Goal: Use online tool/utility

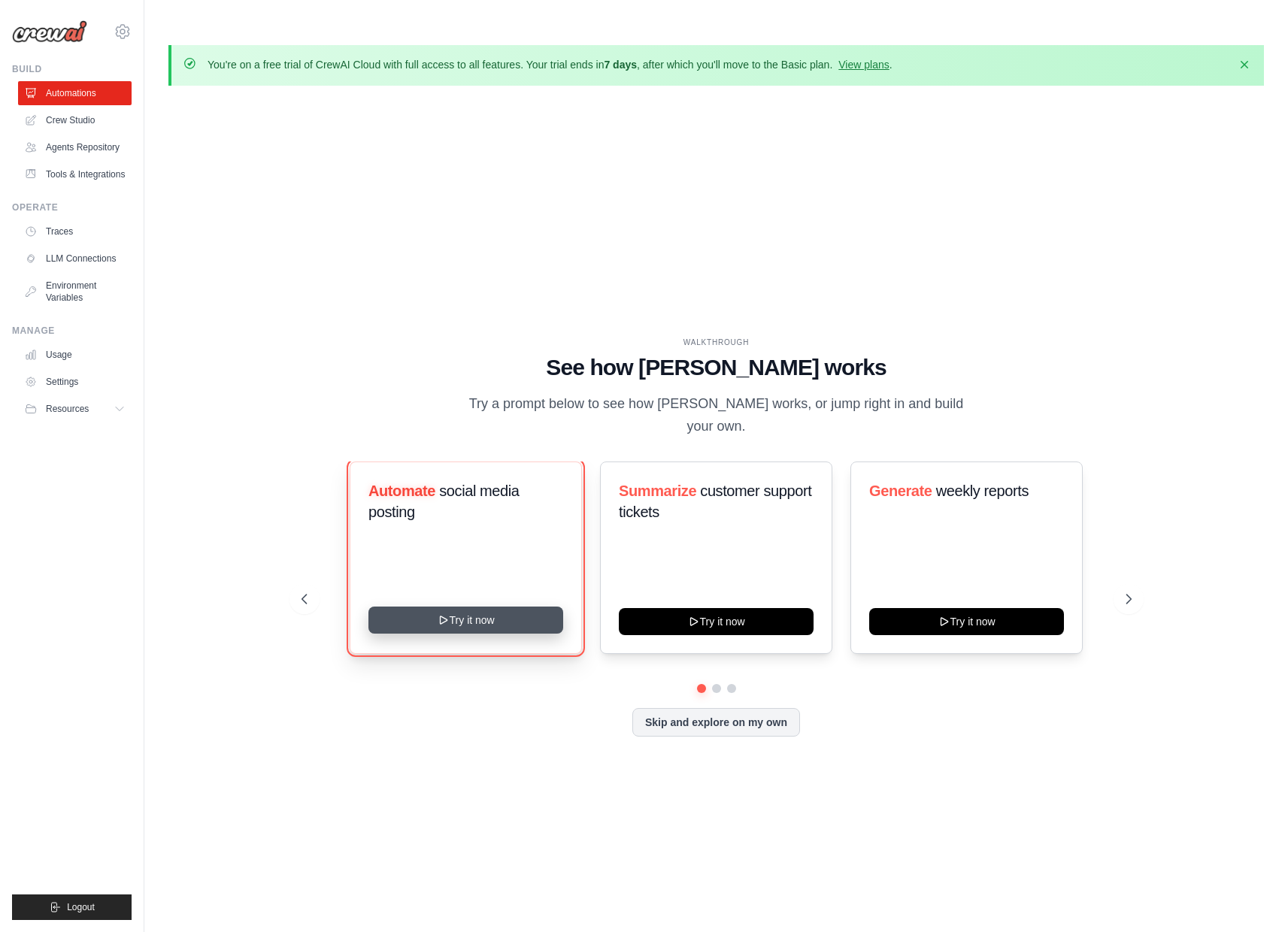
click at [490, 606] on button "Try it now" at bounding box center [465, 619] width 194 height 27
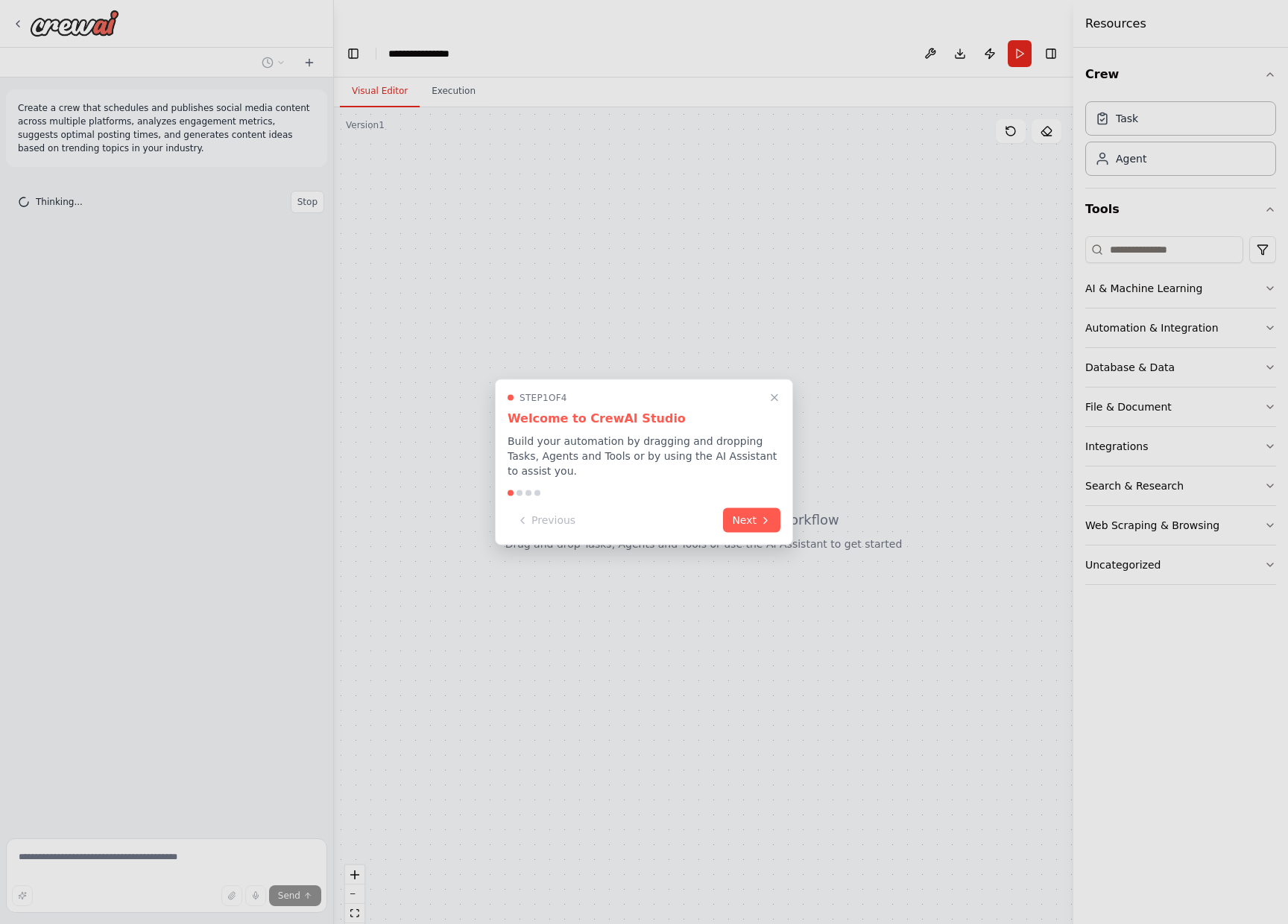
click at [744, 532] on div "Step 1 of 4 Welcome to CrewAI Studio Build your automation by dragging and drop…" at bounding box center [644, 462] width 298 height 167
click at [749, 526] on button "Next" at bounding box center [752, 518] width 58 height 24
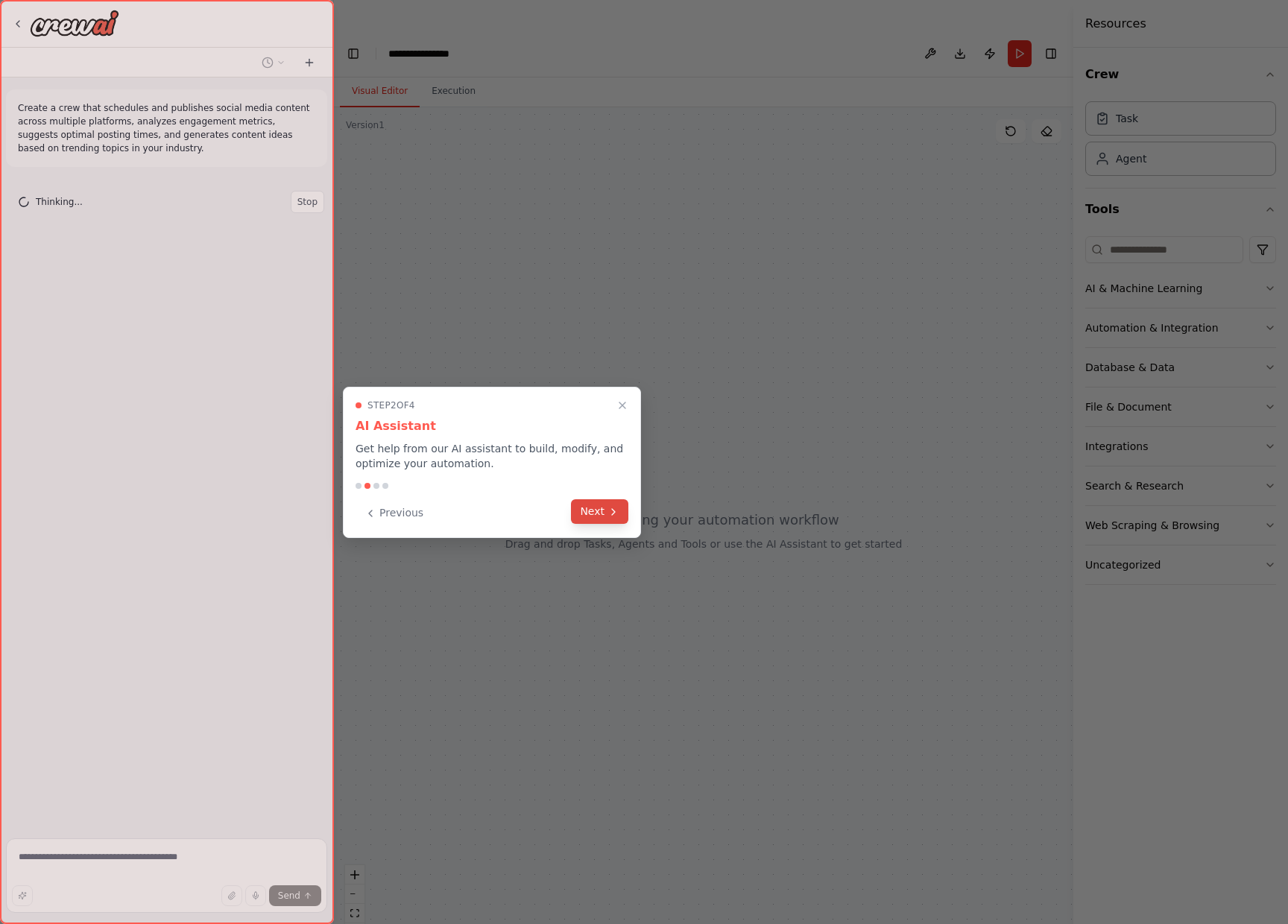
click at [616, 517] on button "Next" at bounding box center [599, 511] width 58 height 24
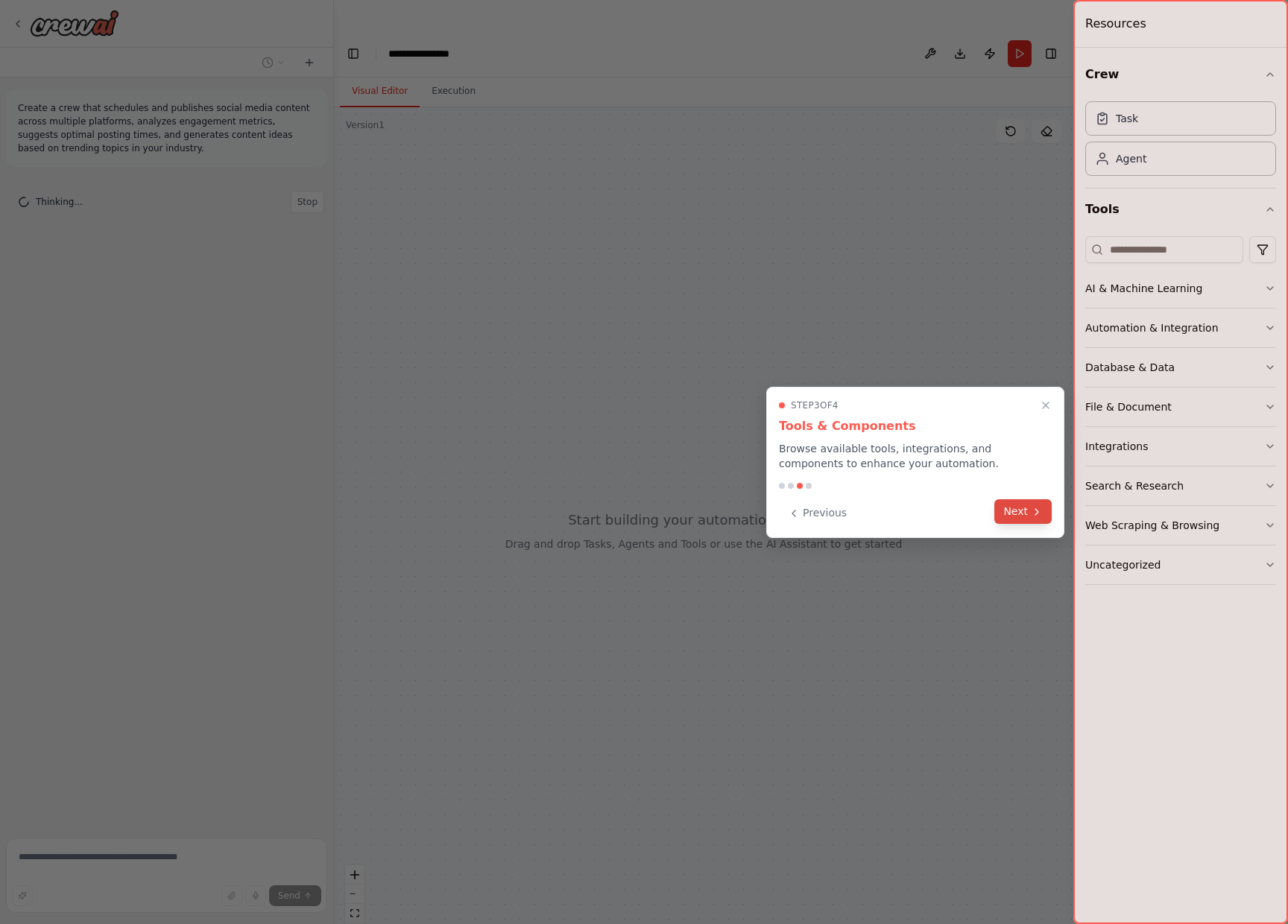
click at [1038, 514] on icon at bounding box center [1036, 512] width 12 height 12
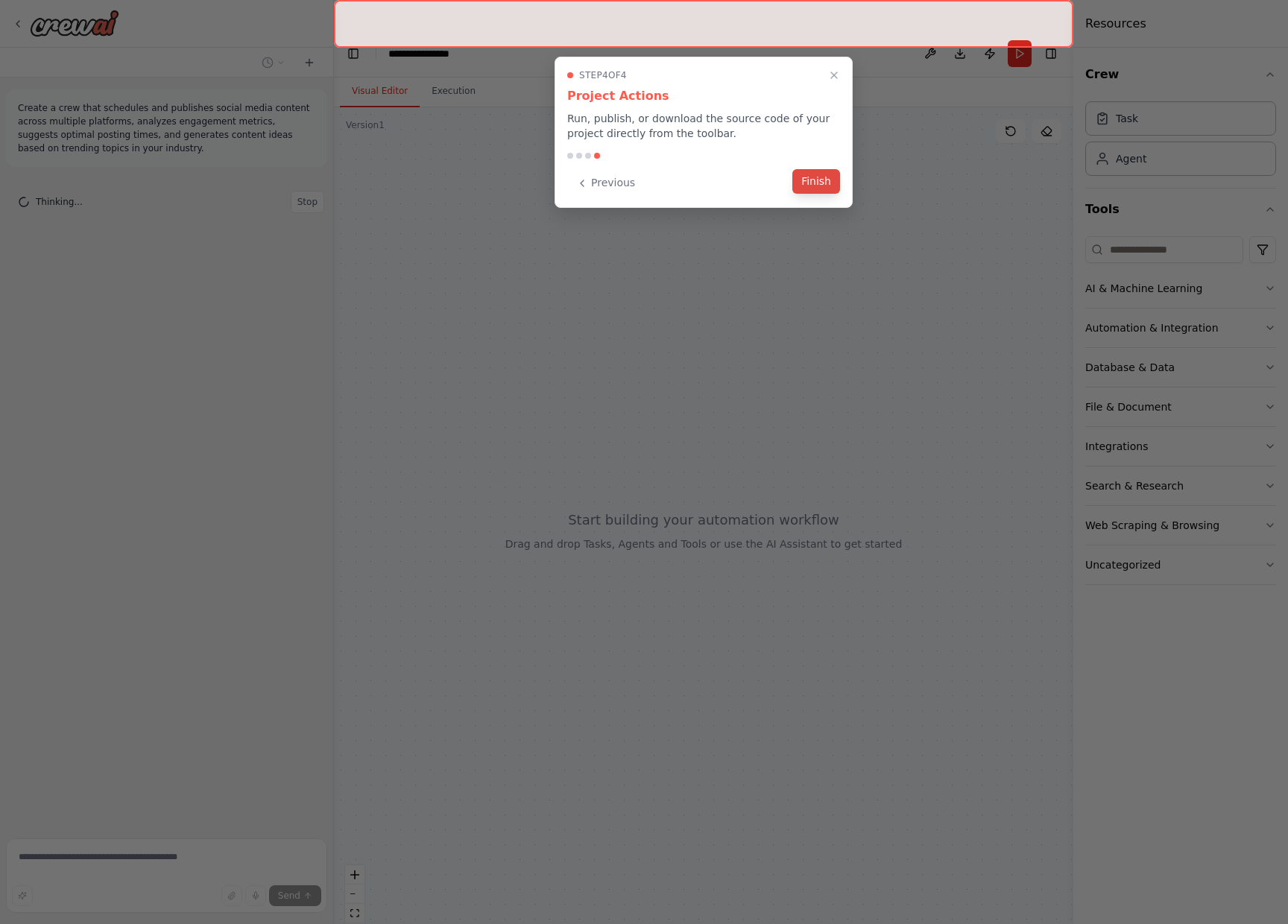
click at [825, 184] on button "Finish" at bounding box center [815, 181] width 47 height 24
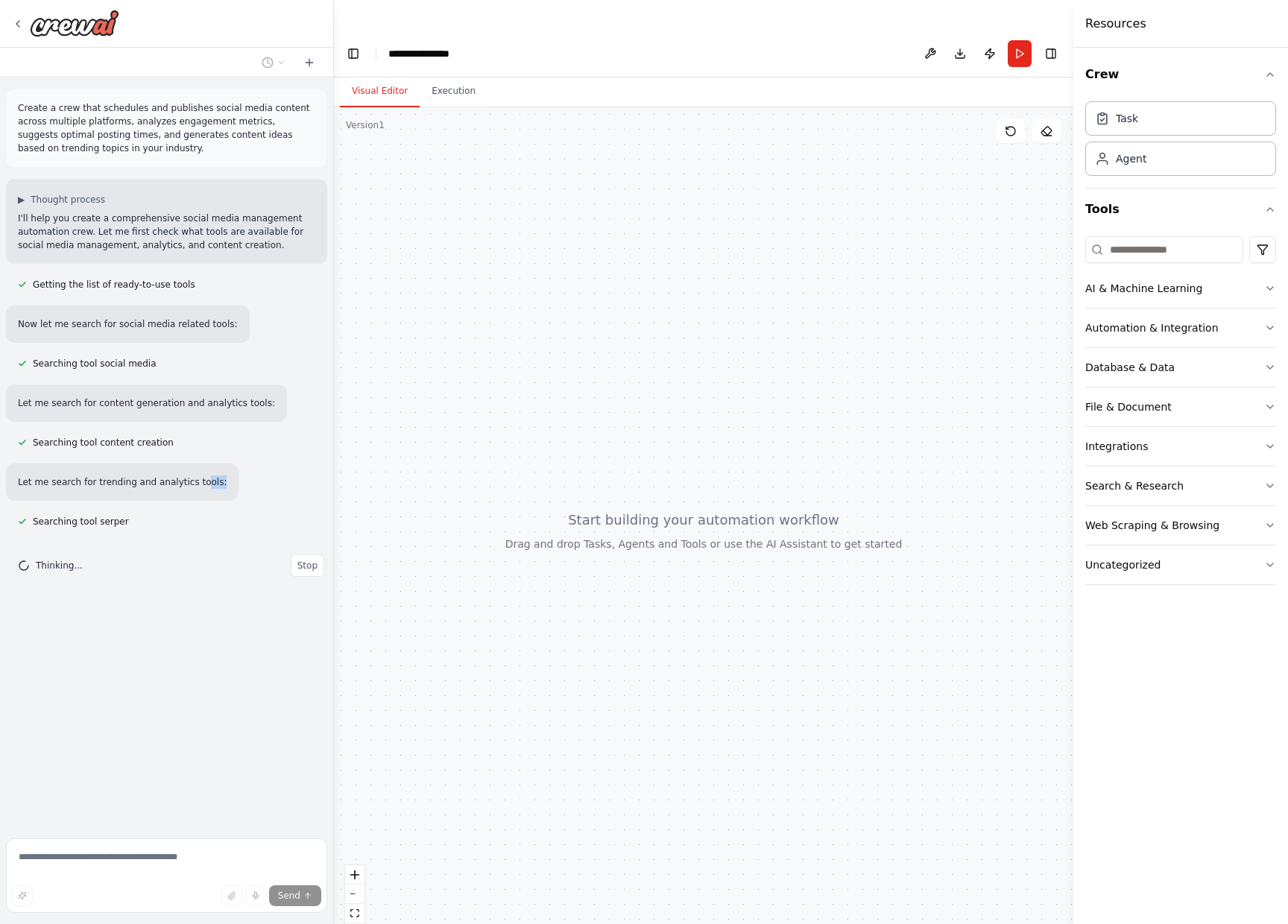
drag, startPoint x: 180, startPoint y: 483, endPoint x: 200, endPoint y: 480, distance: 20.2
click at [200, 480] on div "Let me search for trending and analytics tools:" at bounding box center [122, 482] width 233 height 37
click at [200, 480] on p "Let me search for trending and analytics tools:" at bounding box center [122, 482] width 208 height 13
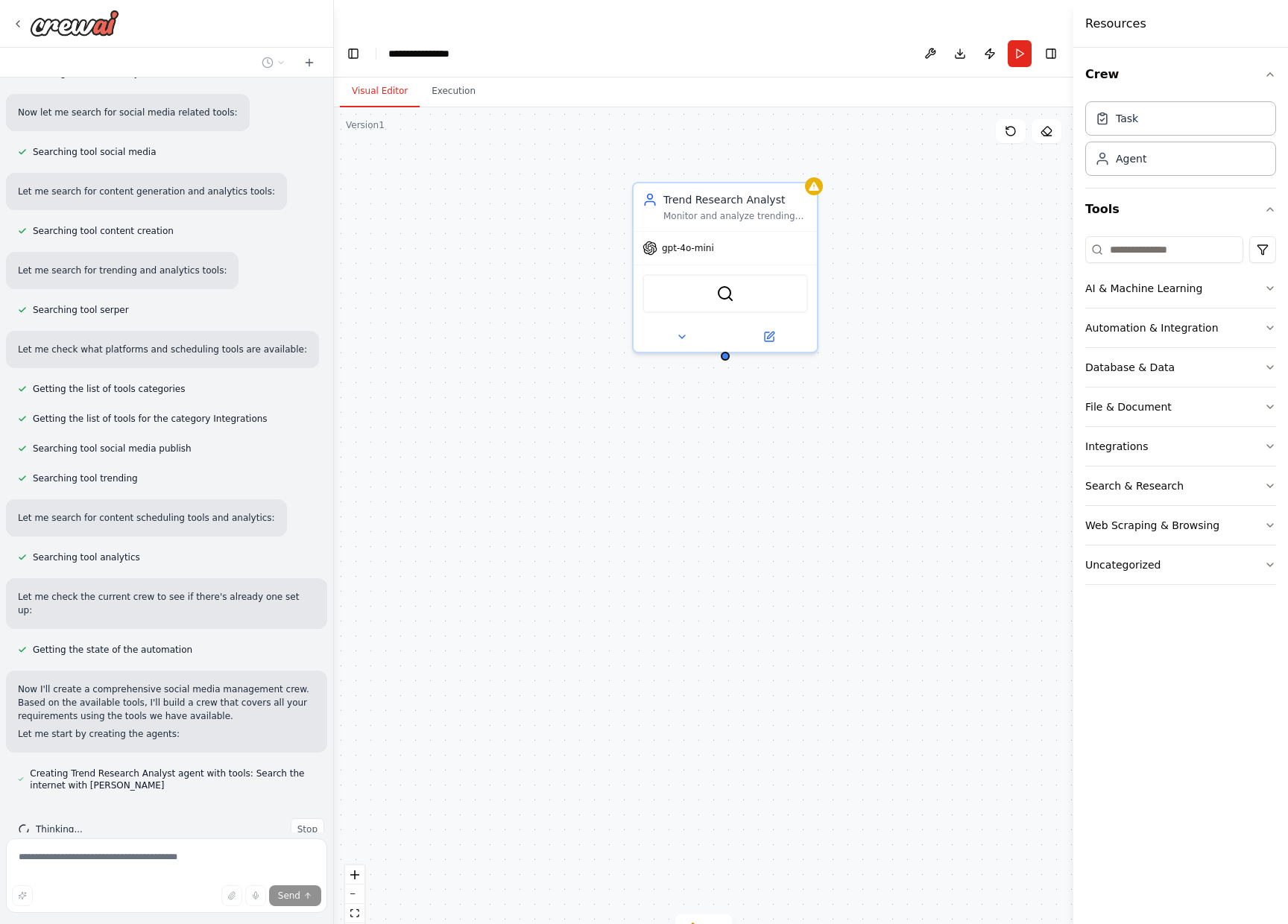
scroll to position [230, 0]
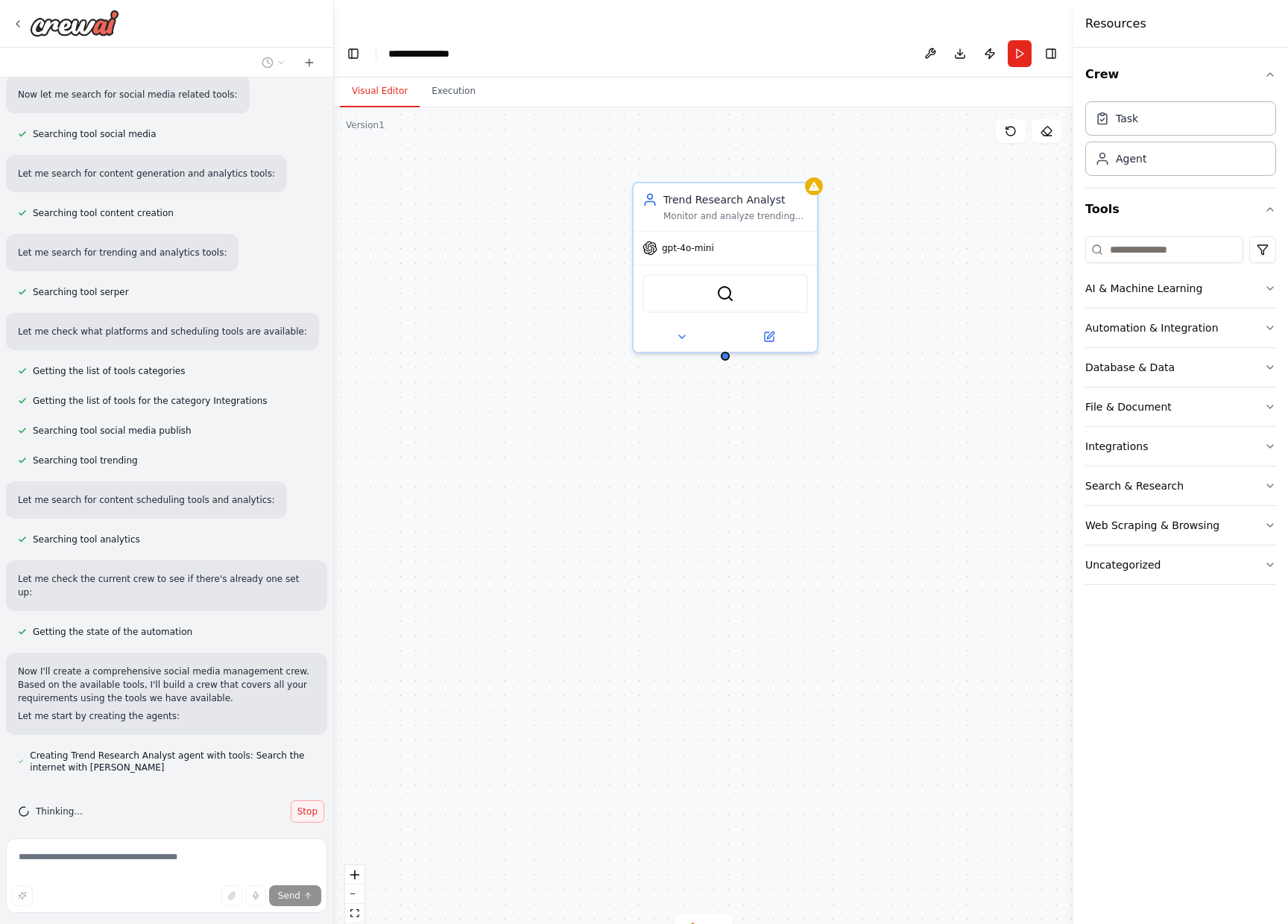
click at [297, 806] on span "Stop" at bounding box center [307, 811] width 20 height 12
type textarea "**********"
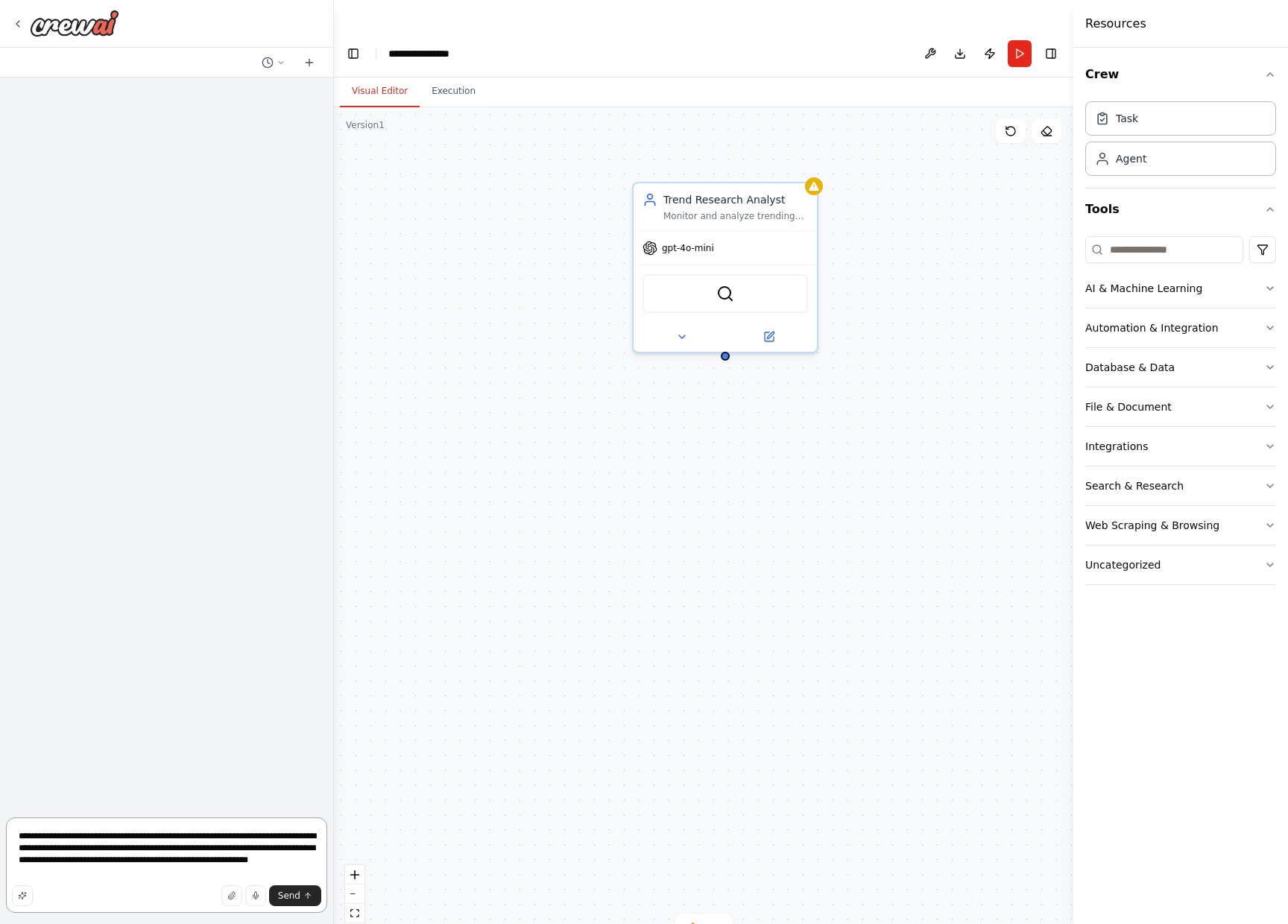
scroll to position [0, 0]
click at [769, 226] on div "gpt-4o-mini" at bounding box center [726, 242] width 184 height 33
click at [540, 237] on div "Trend Research Analyst Monitor and analyze trending topics in {industry} to ide…" at bounding box center [704, 530] width 739 height 847
click at [1144, 167] on div "Agent" at bounding box center [1180, 157] width 191 height 34
drag, startPoint x: 878, startPoint y: 216, endPoint x: 582, endPoint y: 456, distance: 381.1
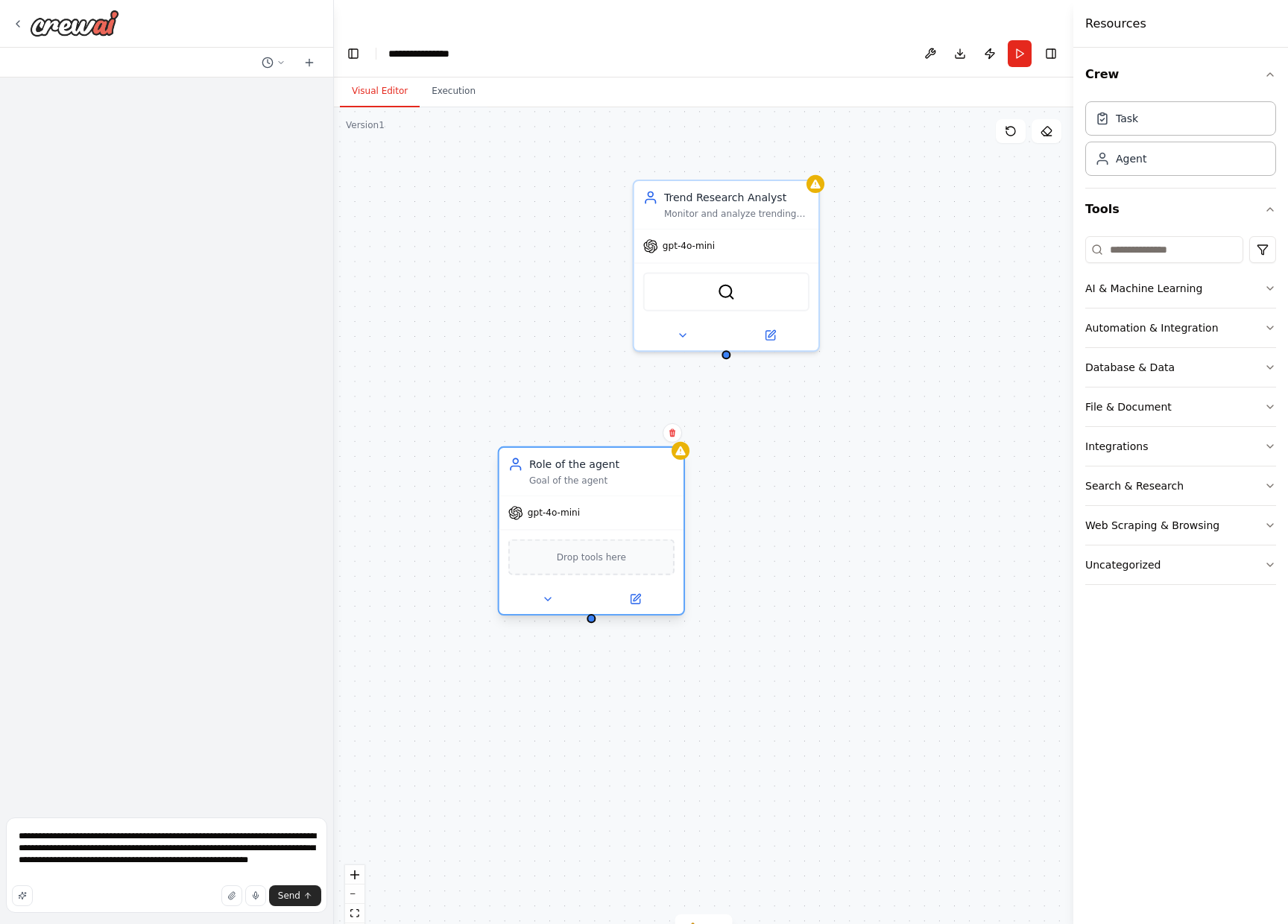
click at [564, 457] on div "Role of the agent" at bounding box center [601, 464] width 145 height 15
click at [576, 506] on span "gpt-4o-mini" at bounding box center [554, 512] width 52 height 12
click at [540, 506] on span "gpt-4o-mini" at bounding box center [554, 512] width 52 height 12
click at [514, 506] on icon at bounding box center [516, 513] width 13 height 13
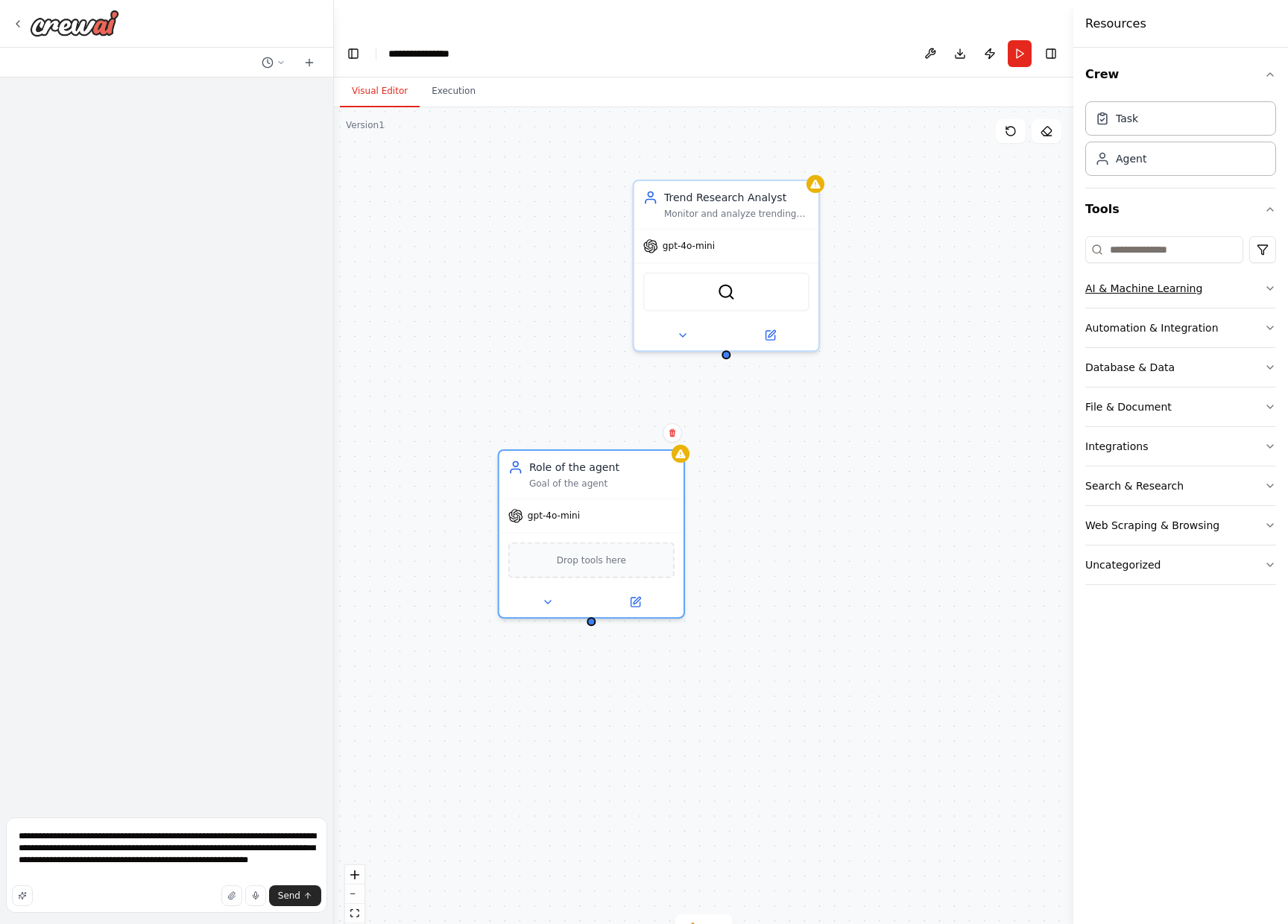
click at [1218, 293] on button "AI & Machine Learning" at bounding box center [1180, 288] width 191 height 39
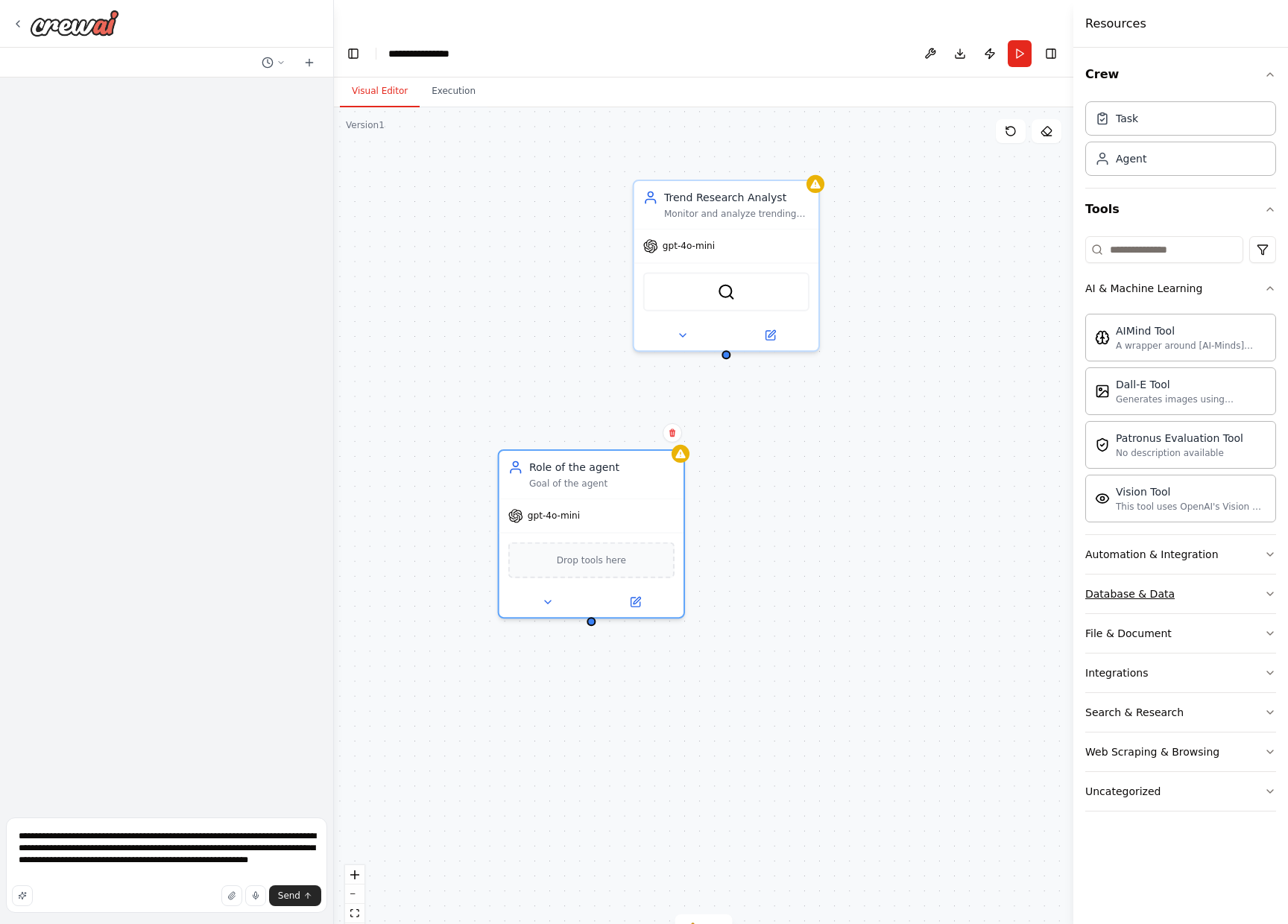
click at [1225, 596] on button "Database & Data" at bounding box center [1180, 594] width 191 height 39
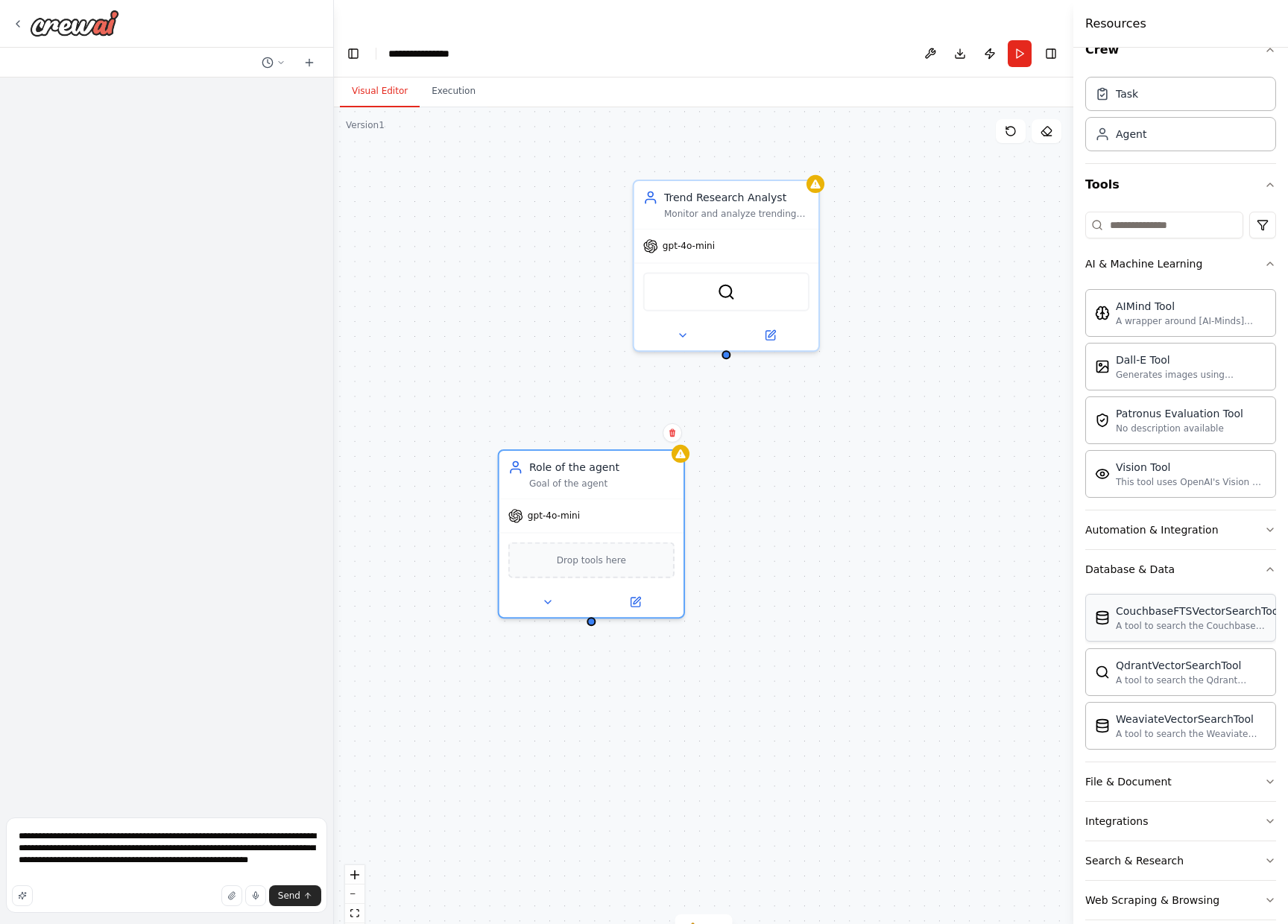
scroll to position [84, 0]
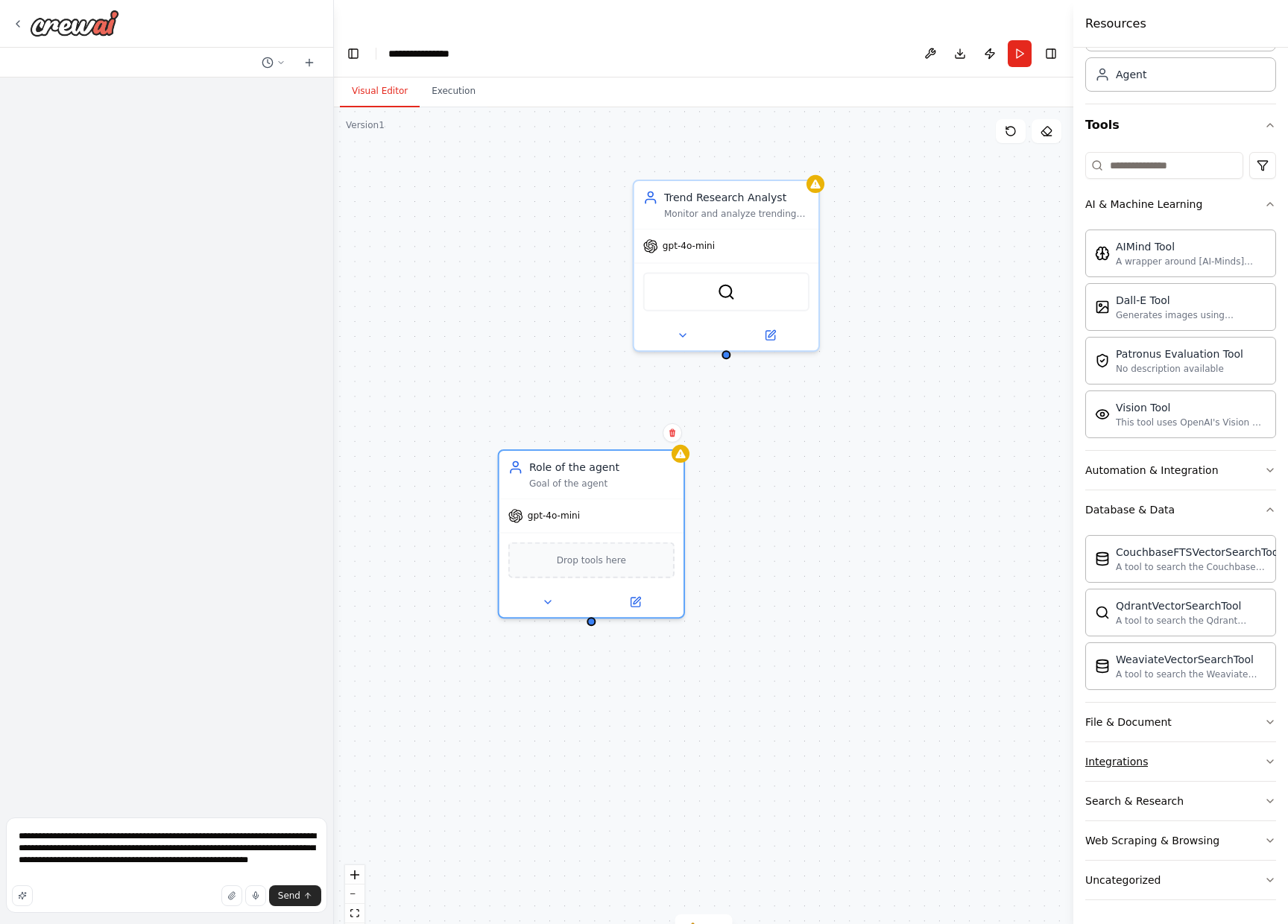
click at [1187, 770] on button "Integrations" at bounding box center [1180, 761] width 191 height 39
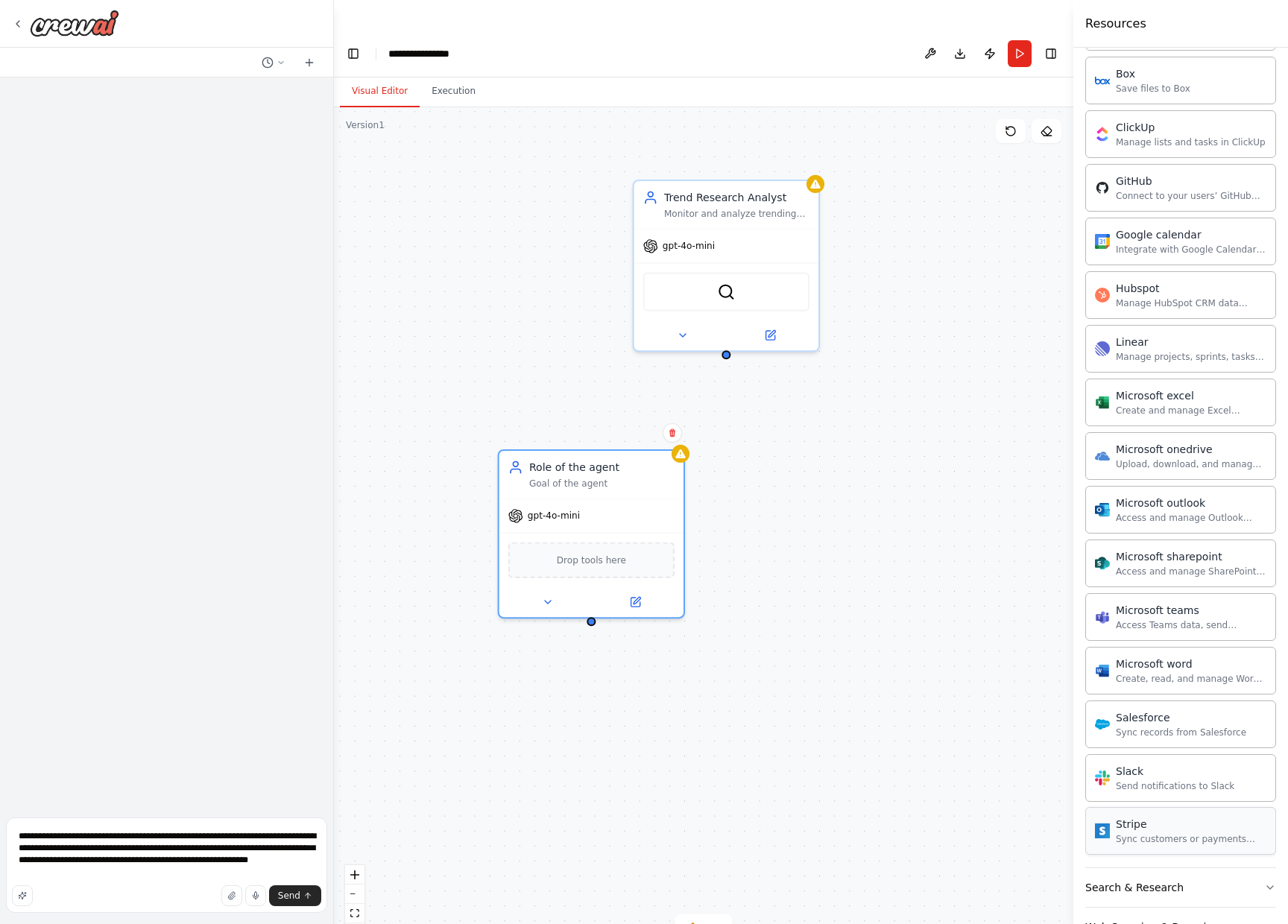
scroll to position [955, 0]
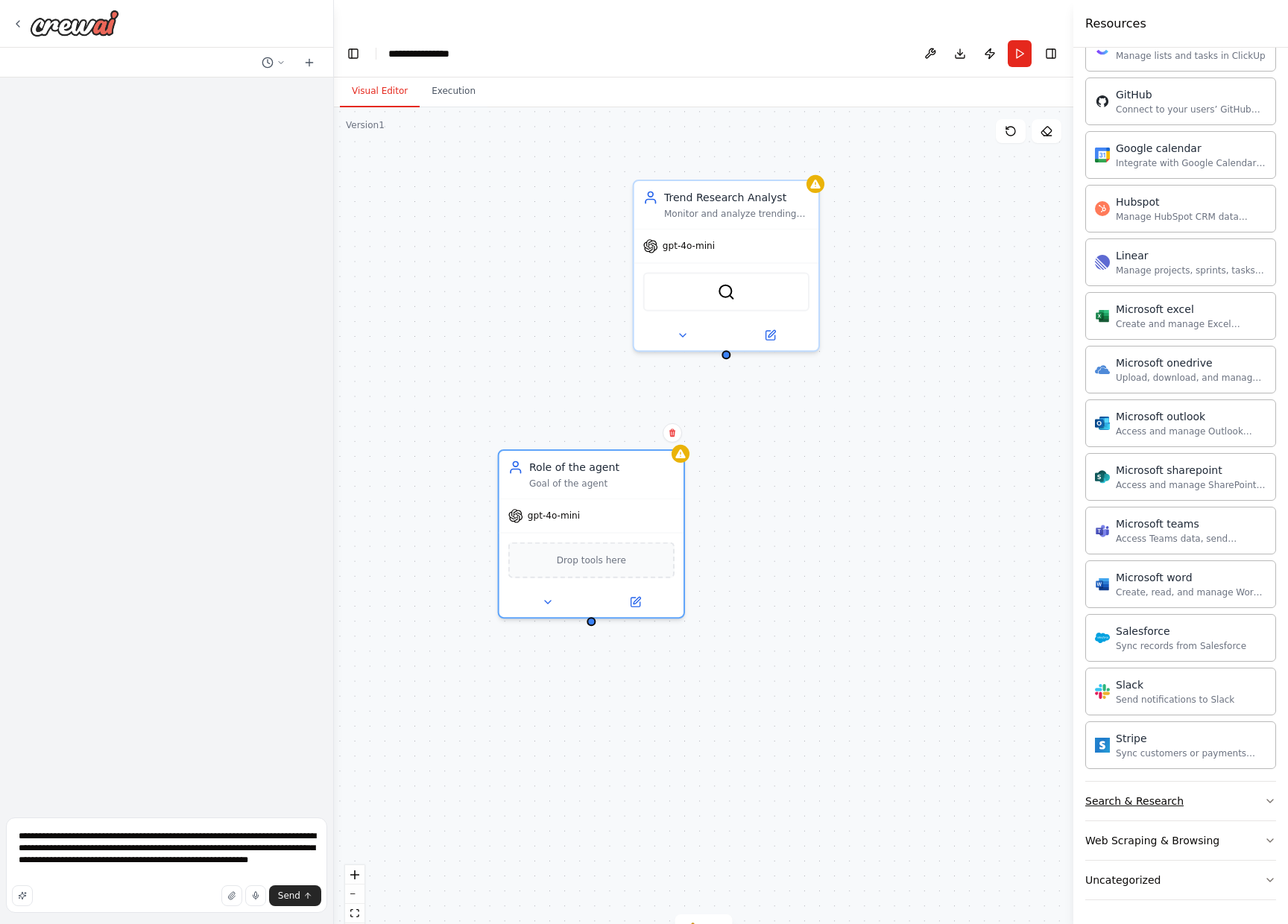
click at [1224, 786] on button "Search & Research" at bounding box center [1180, 801] width 191 height 39
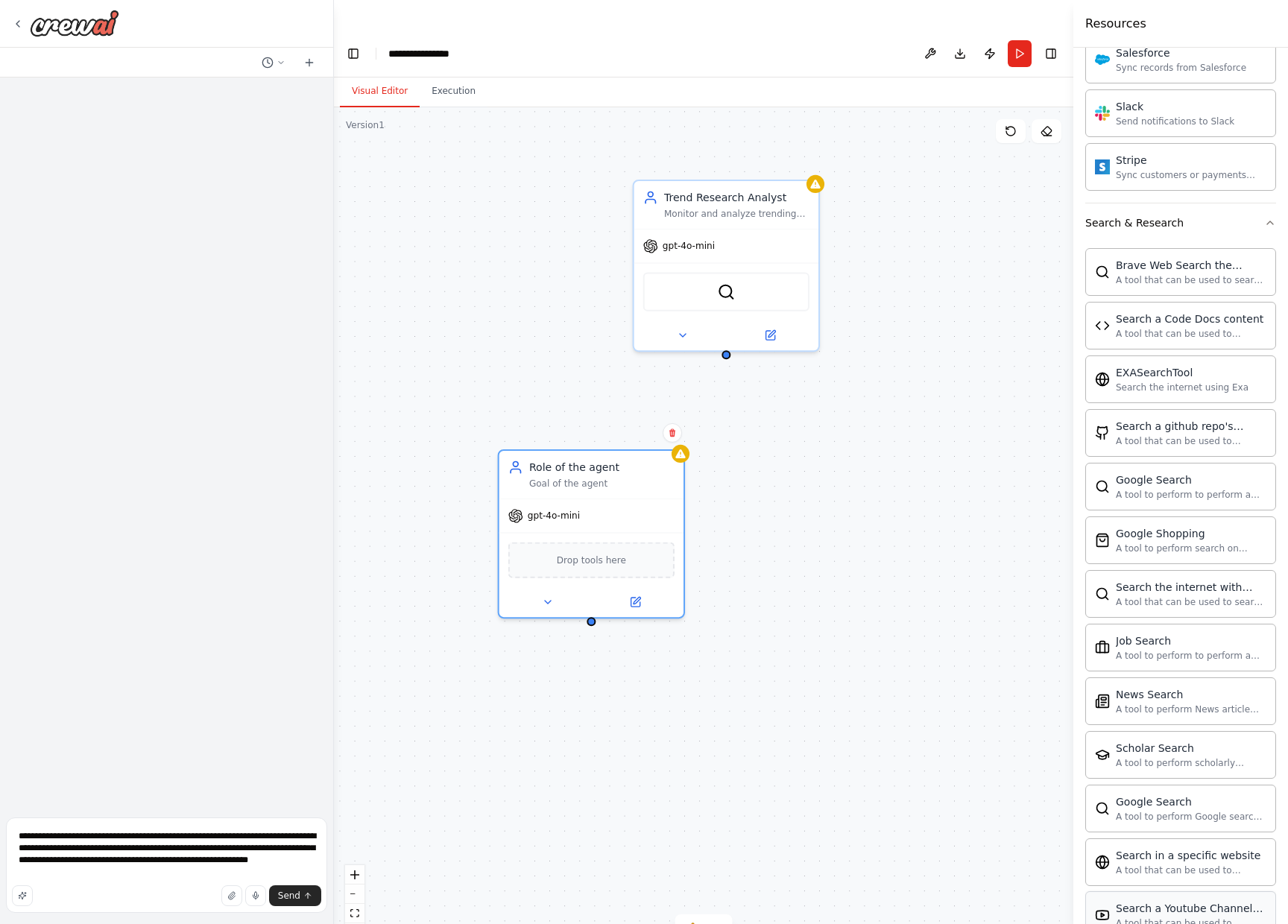
scroll to position [1718, 0]
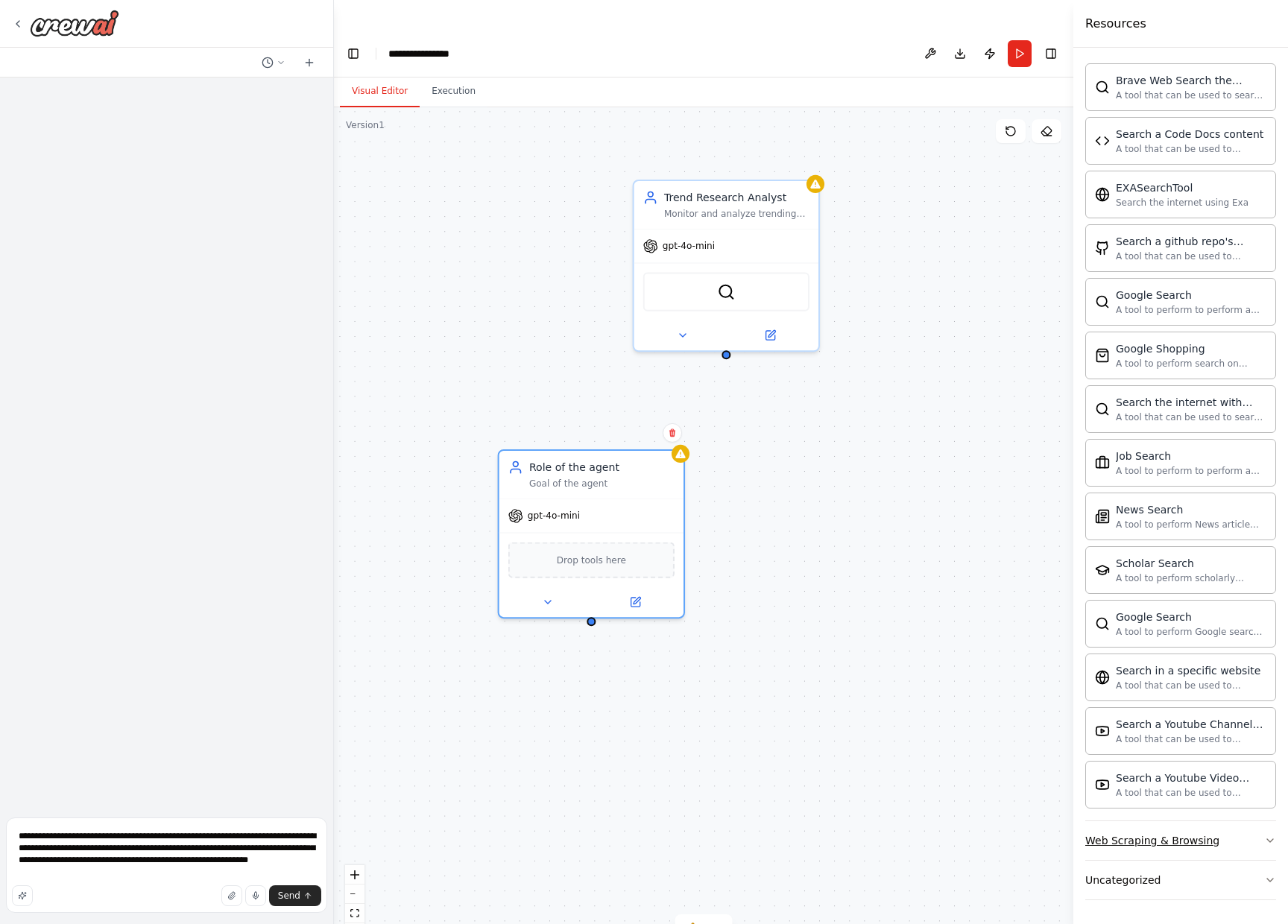
click at [1212, 825] on button "Web Scraping & Browsing" at bounding box center [1180, 840] width 191 height 39
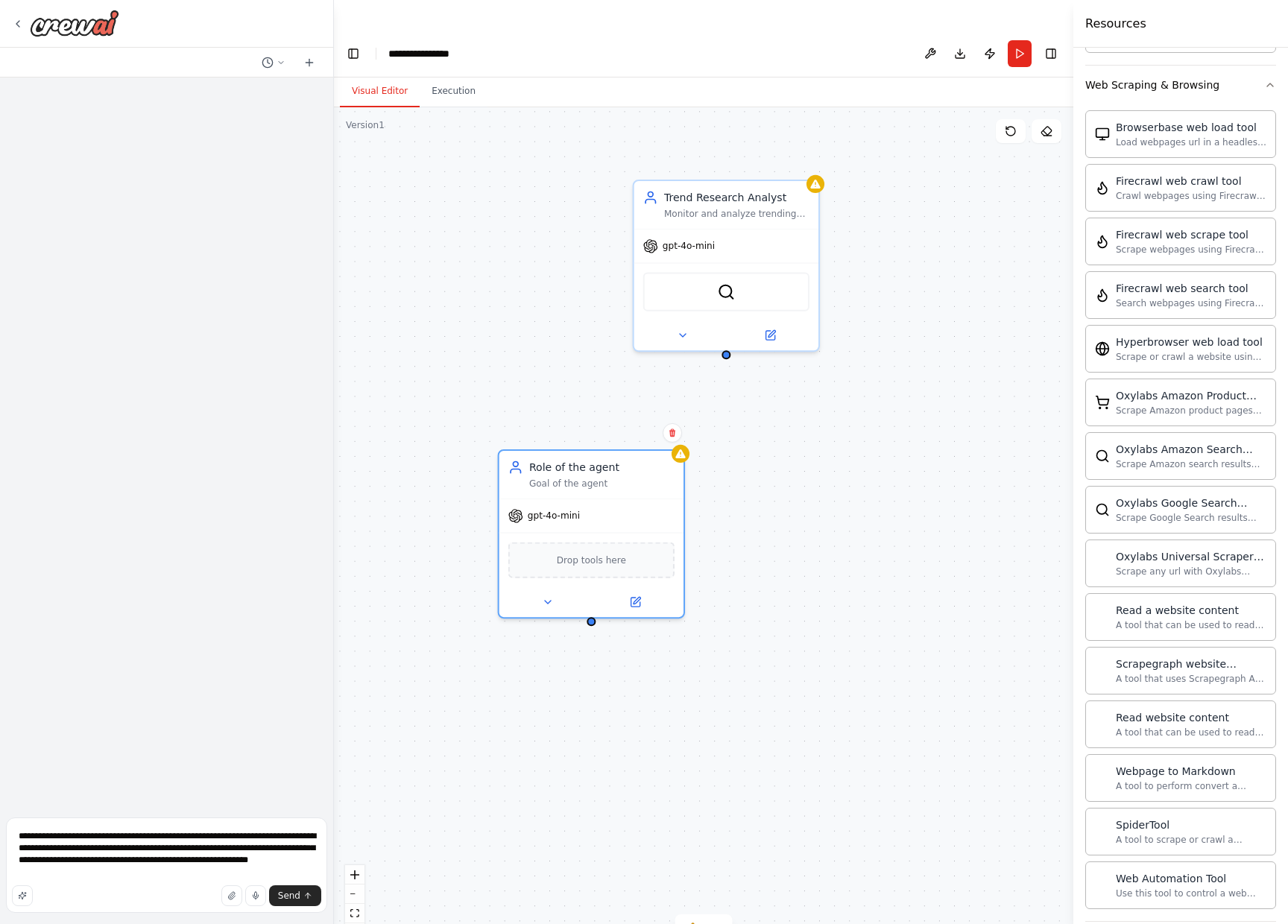
scroll to position [2534, 0]
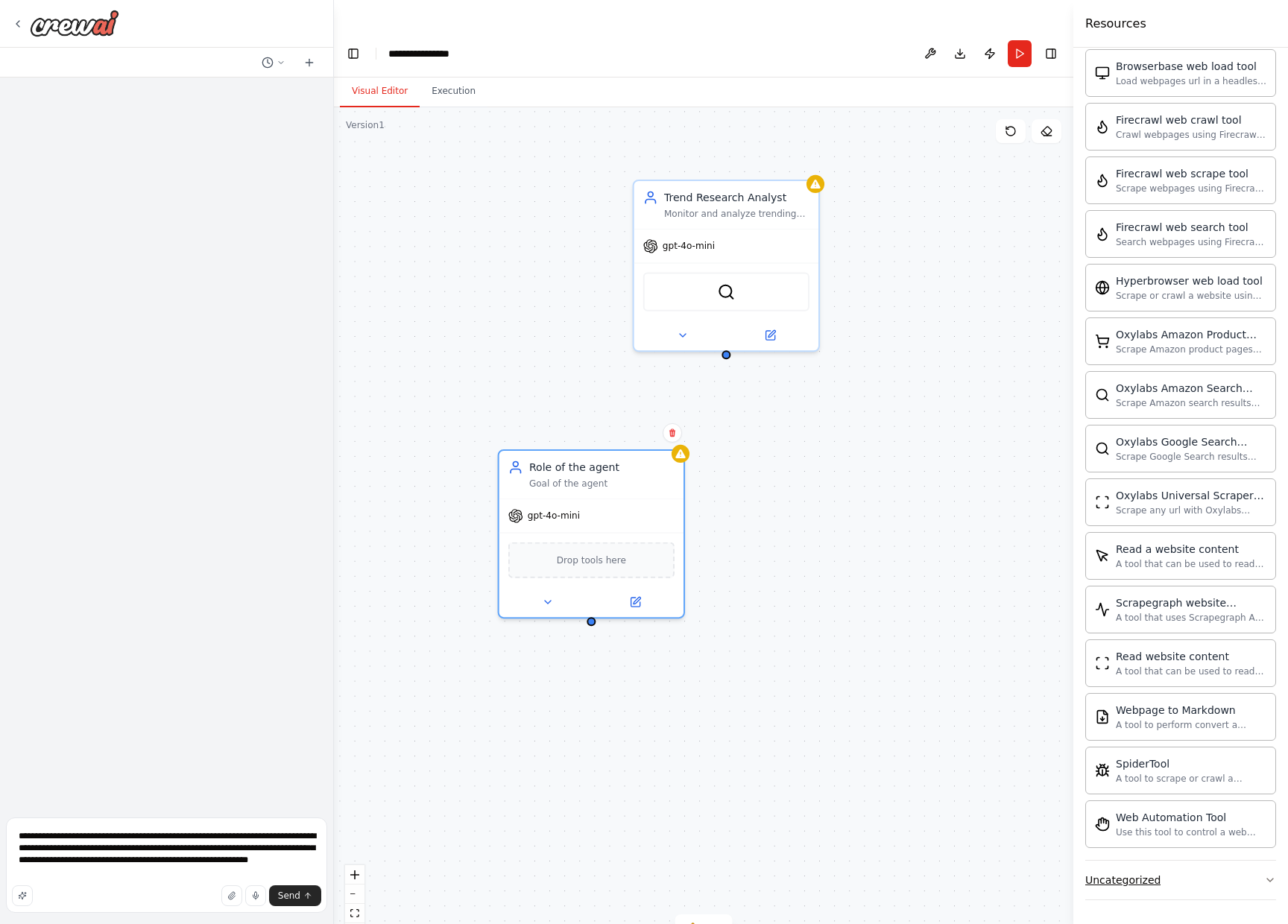
click at [1179, 877] on button "Uncategorized" at bounding box center [1180, 880] width 191 height 39
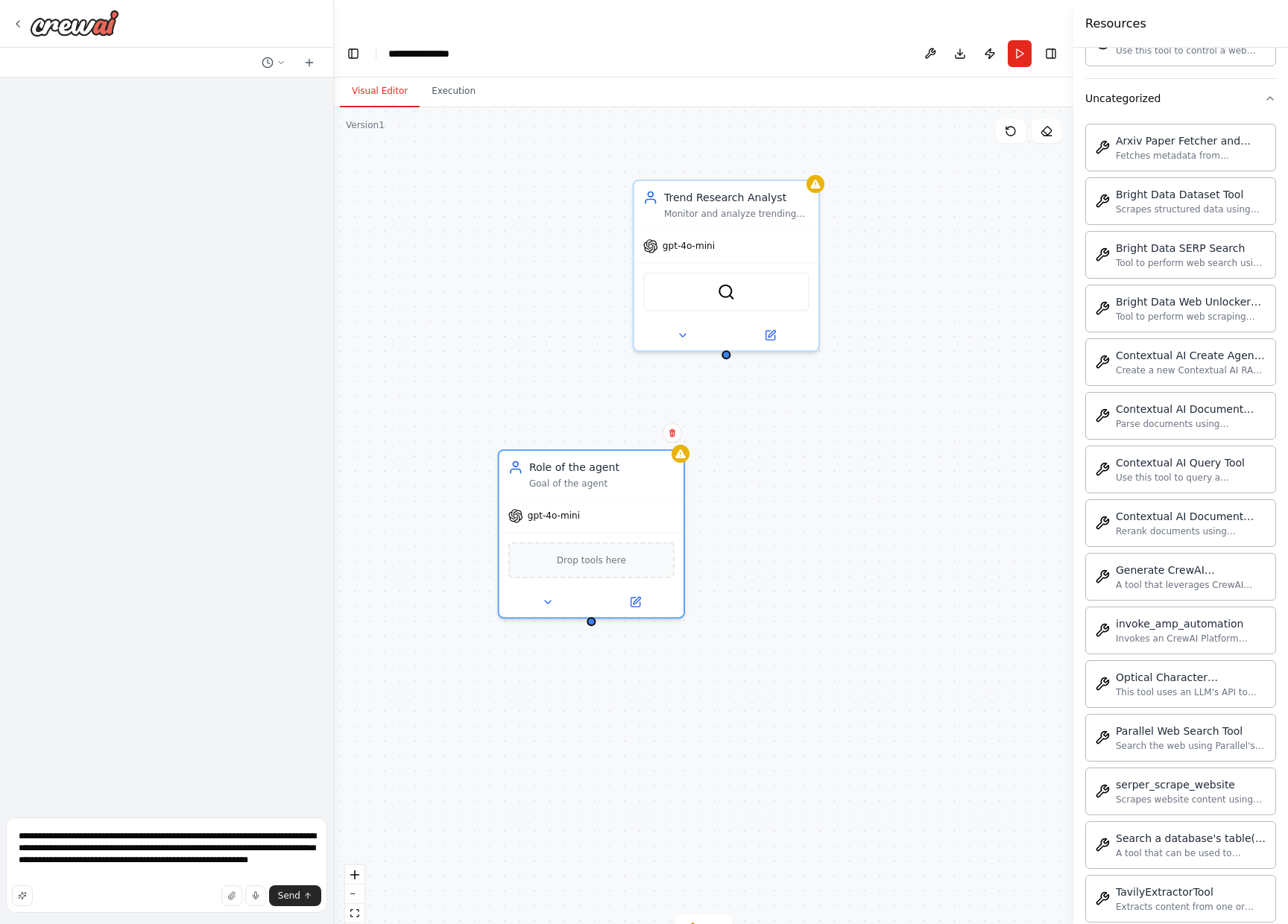
scroll to position [3404, 0]
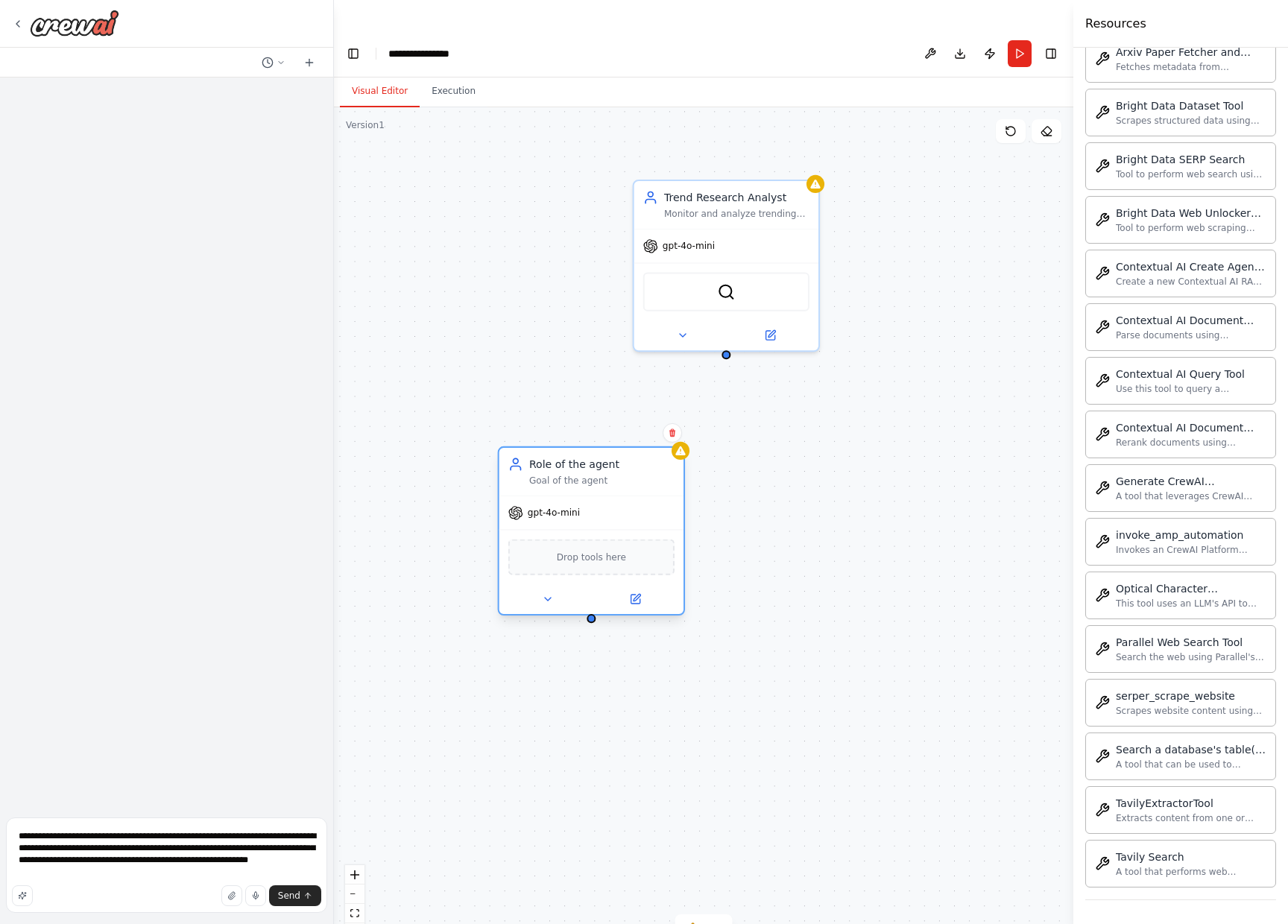
click at [514, 540] on div "Drop tools here" at bounding box center [591, 557] width 167 height 35
